Goal: Task Accomplishment & Management: Manage account settings

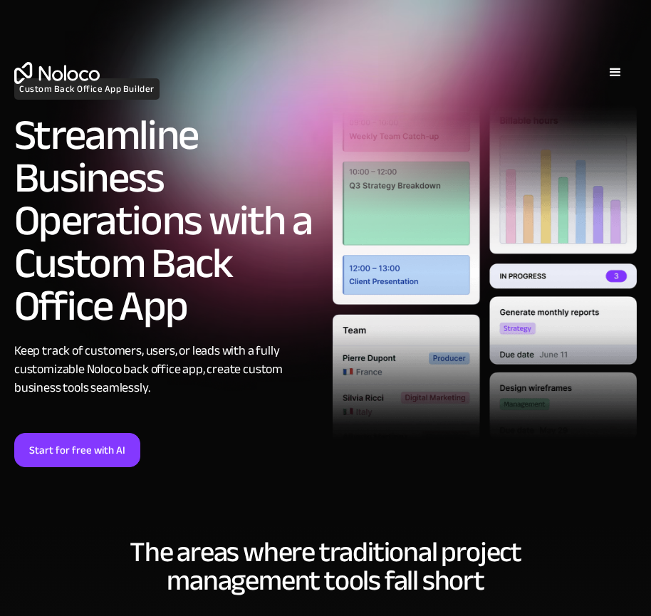
click at [115, 459] on link "Start for free with AI" at bounding box center [77, 450] width 126 height 34
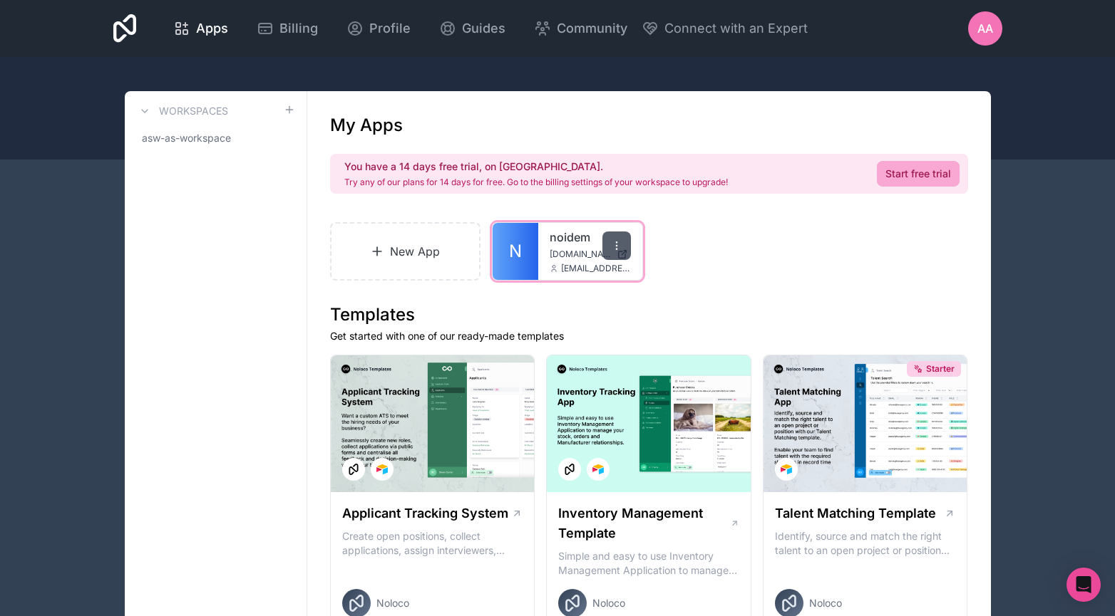
click at [616, 252] on div at bounding box center [616, 246] width 29 height 29
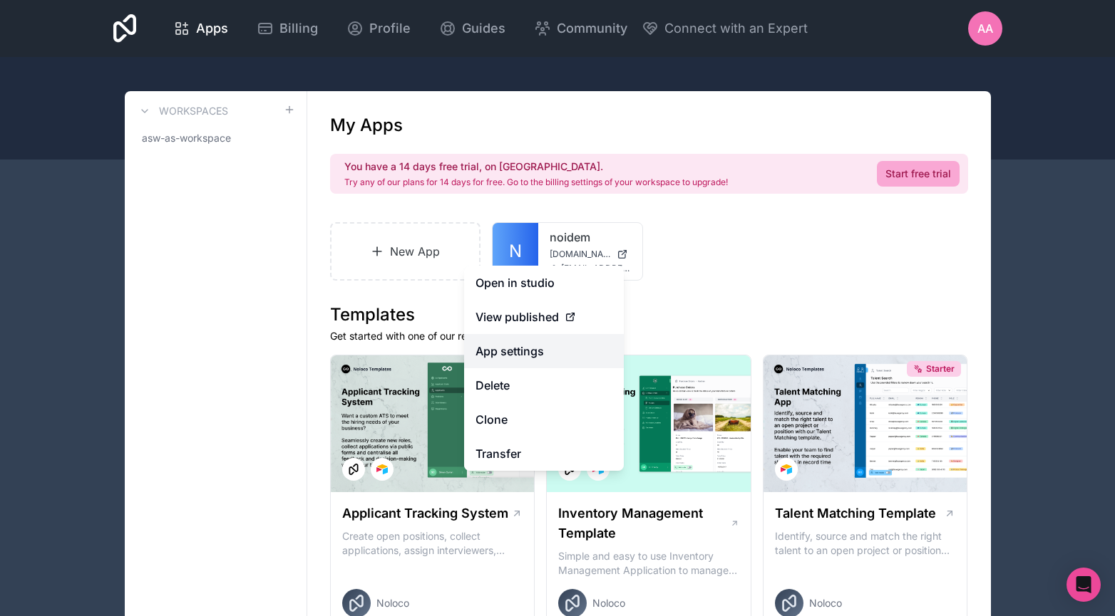
click at [510, 353] on link "App settings" at bounding box center [544, 351] width 160 height 34
